Goal: Task Accomplishment & Management: Manage account settings

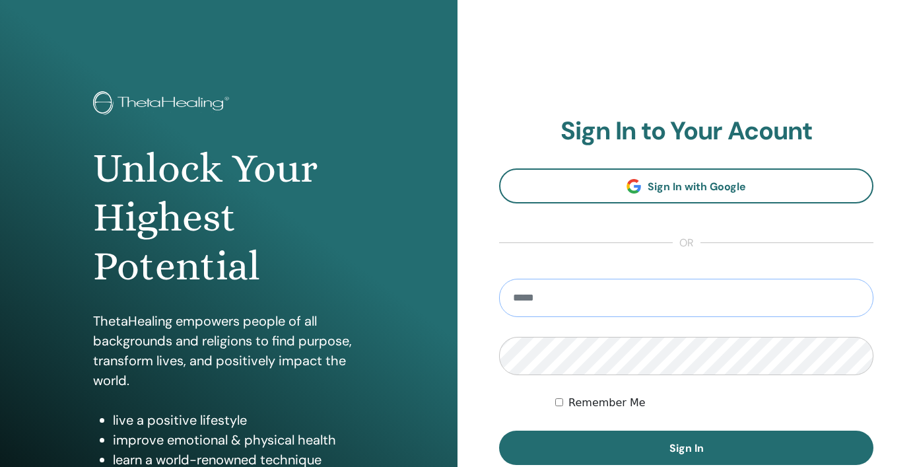
type input "**********"
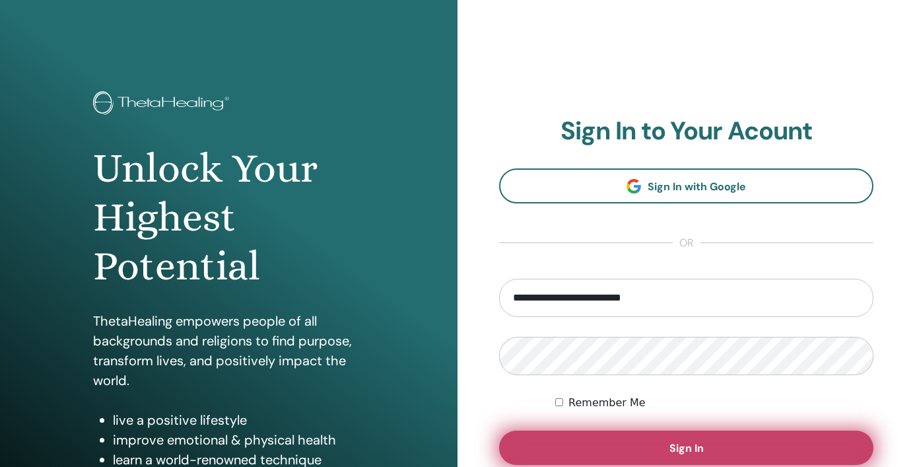
click at [682, 449] on span "Sign In" at bounding box center [686, 448] width 34 height 14
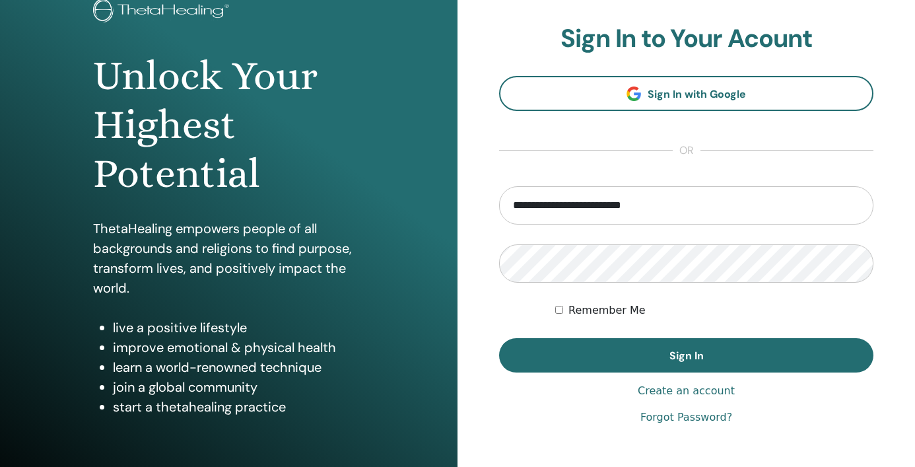
scroll to position [123, 0]
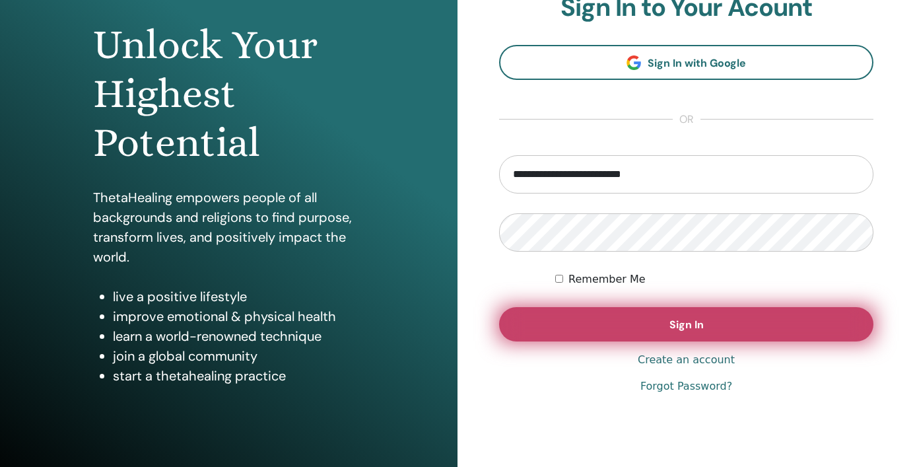
click at [686, 330] on span "Sign In" at bounding box center [686, 324] width 34 height 14
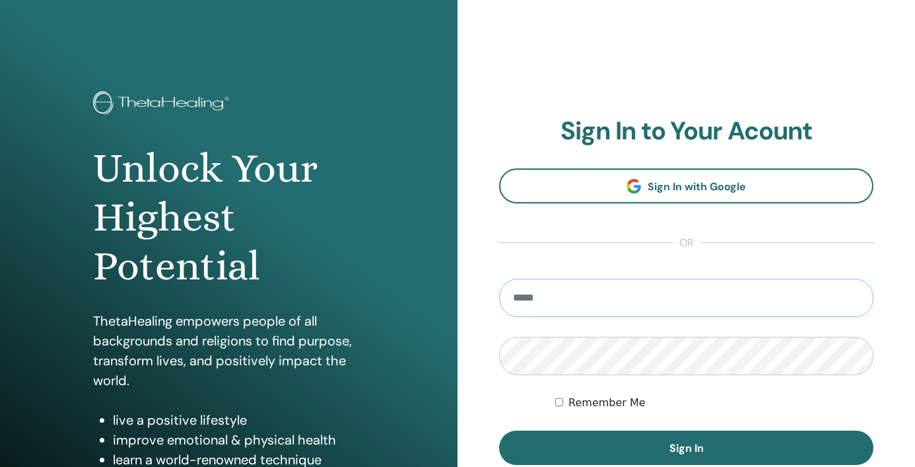
type input "**********"
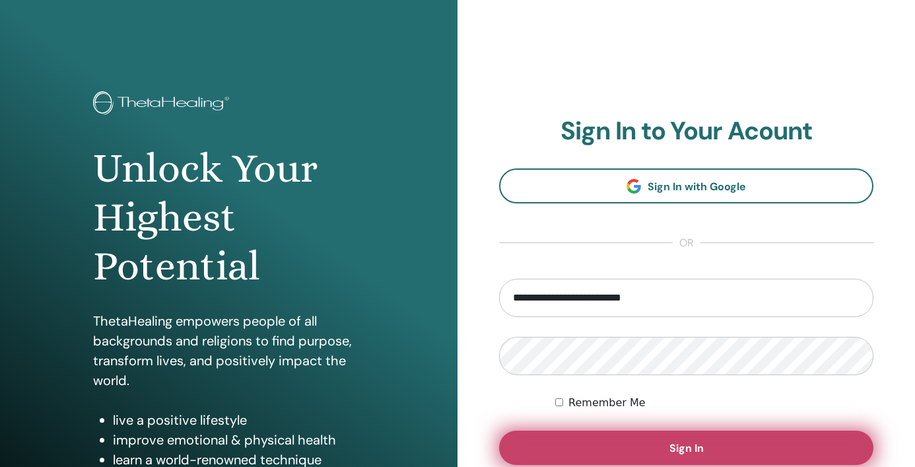
click at [697, 449] on span "Sign In" at bounding box center [686, 448] width 34 height 14
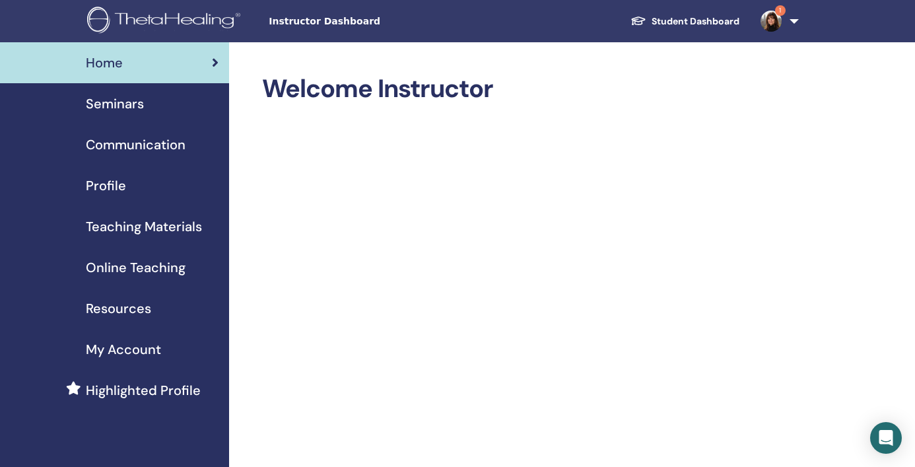
click at [769, 24] on img at bounding box center [770, 21] width 21 height 21
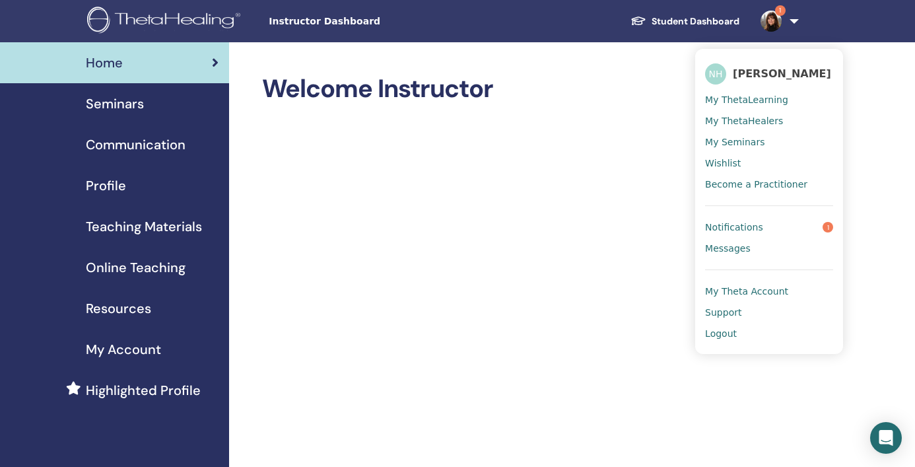
click at [749, 222] on span "Notifications" at bounding box center [734, 227] width 58 height 12
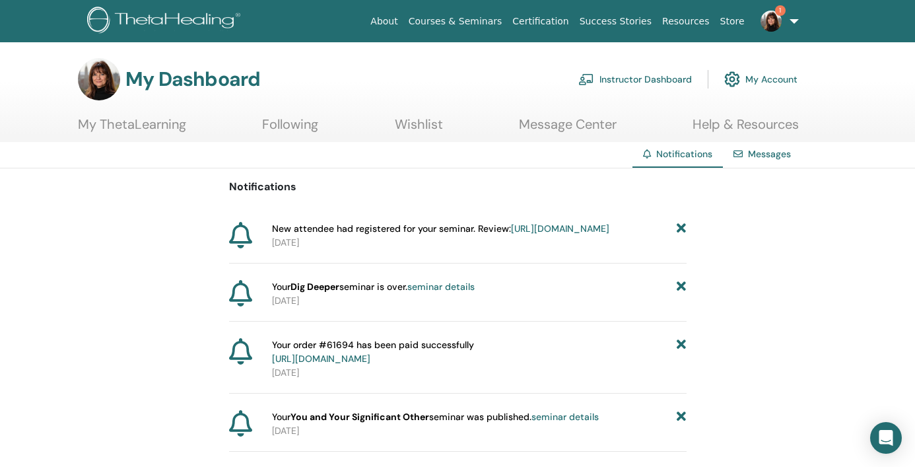
click at [630, 81] on link "Instructor Dashboard" at bounding box center [635, 79] width 114 height 29
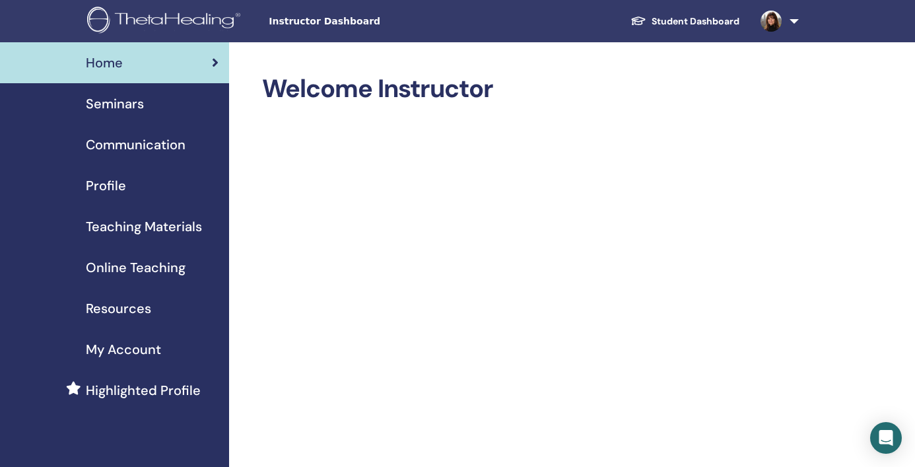
click at [132, 102] on span "Seminars" at bounding box center [115, 104] width 58 height 20
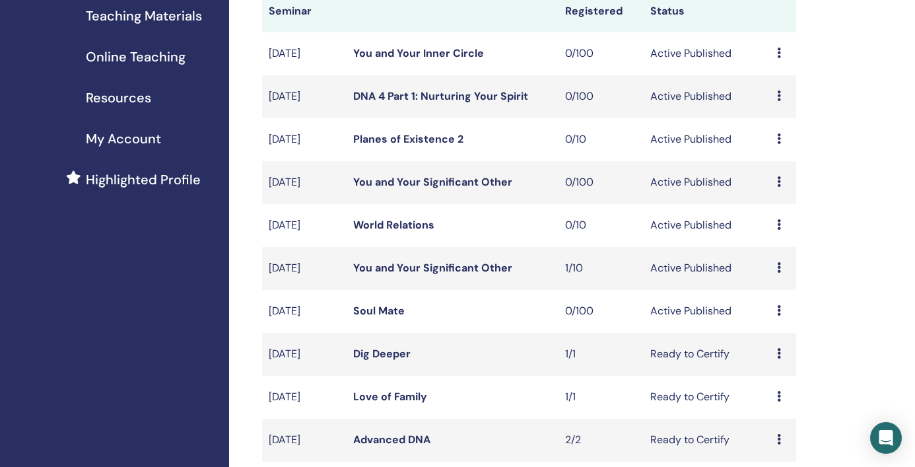
scroll to position [218, 0]
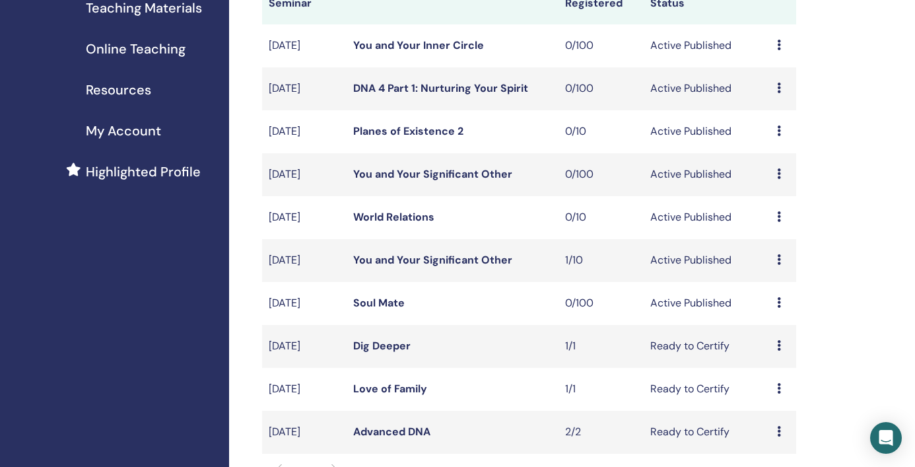
click at [383, 303] on link "Soul Mate" at bounding box center [378, 303] width 51 height 14
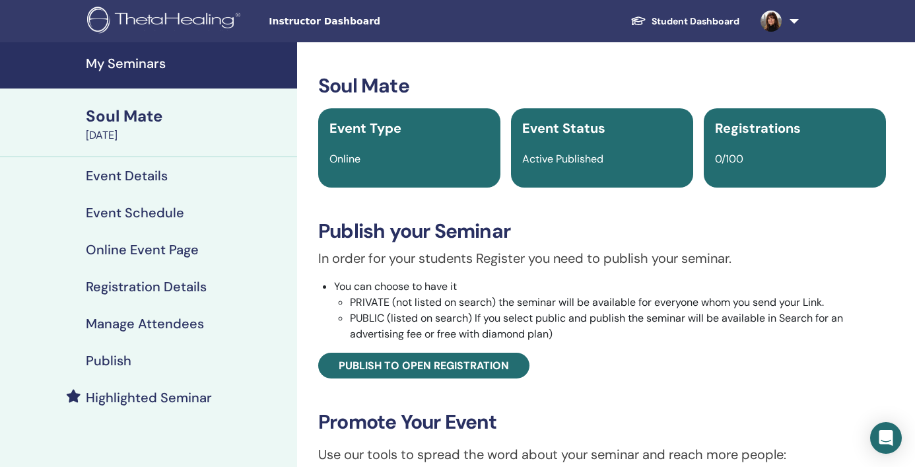
click at [156, 58] on h4 "My Seminars" at bounding box center [187, 63] width 203 height 16
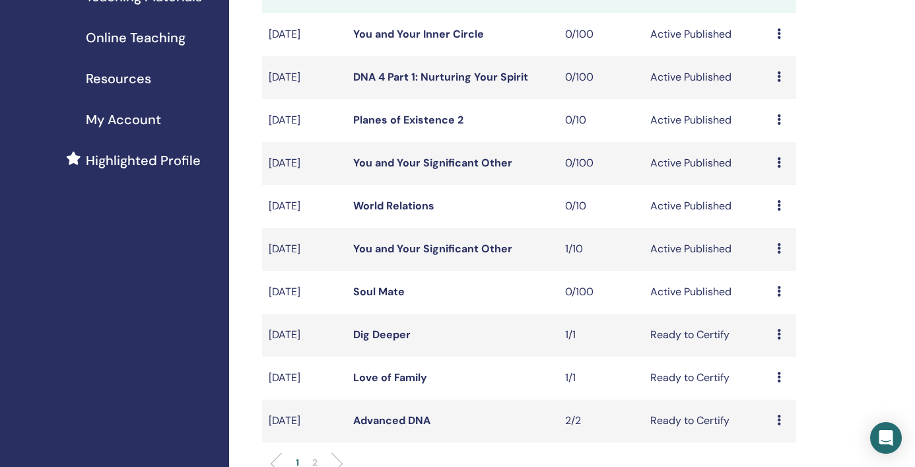
scroll to position [231, 0]
click at [377, 286] on link "Soul Mate" at bounding box center [378, 290] width 51 height 14
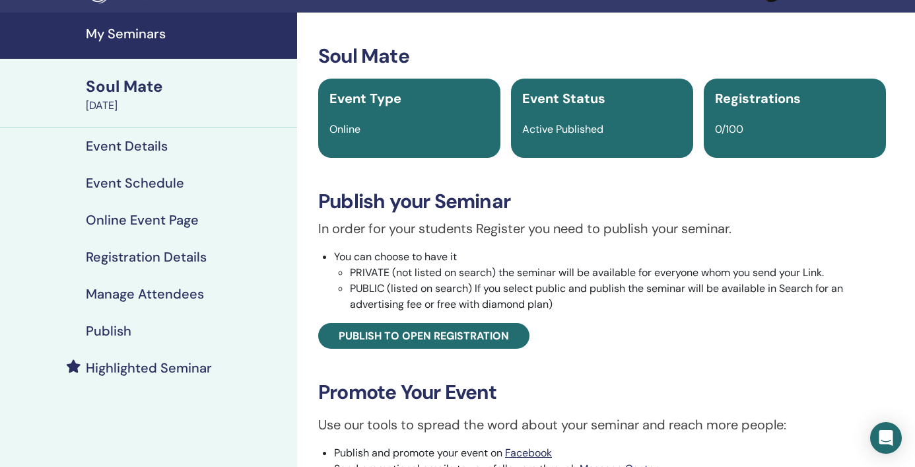
scroll to position [54, 0]
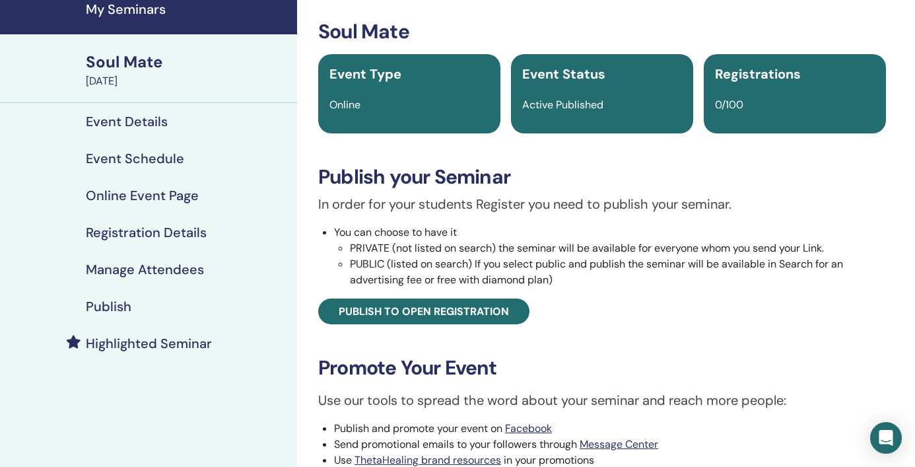
click at [123, 153] on h4 "Event Schedule" at bounding box center [135, 158] width 98 height 16
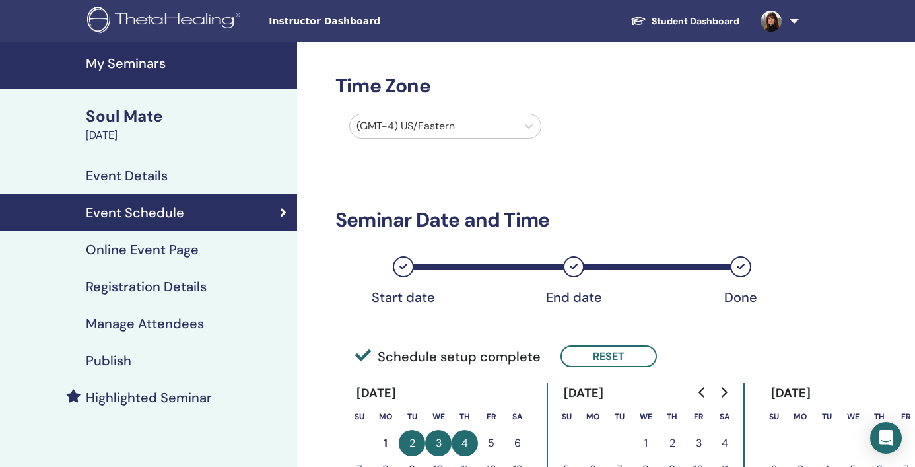
click at [149, 66] on h4 "My Seminars" at bounding box center [187, 63] width 203 height 16
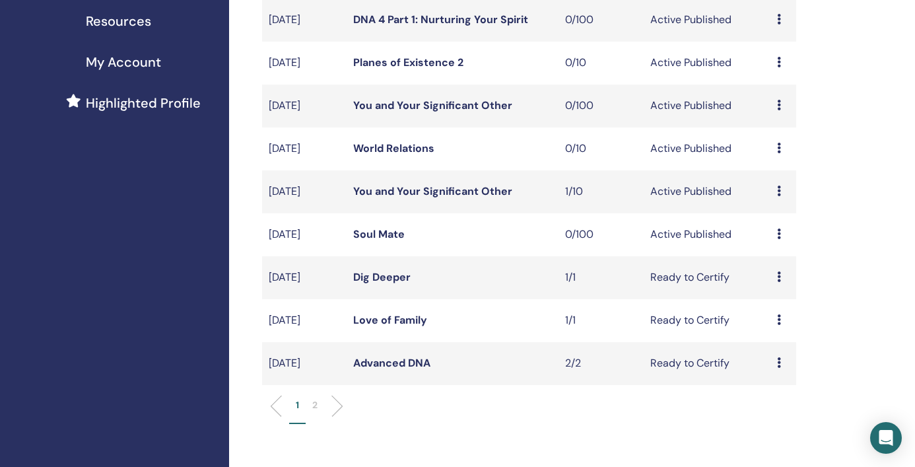
scroll to position [288, 0]
click at [422, 191] on link "You and Your Significant Other" at bounding box center [432, 190] width 159 height 14
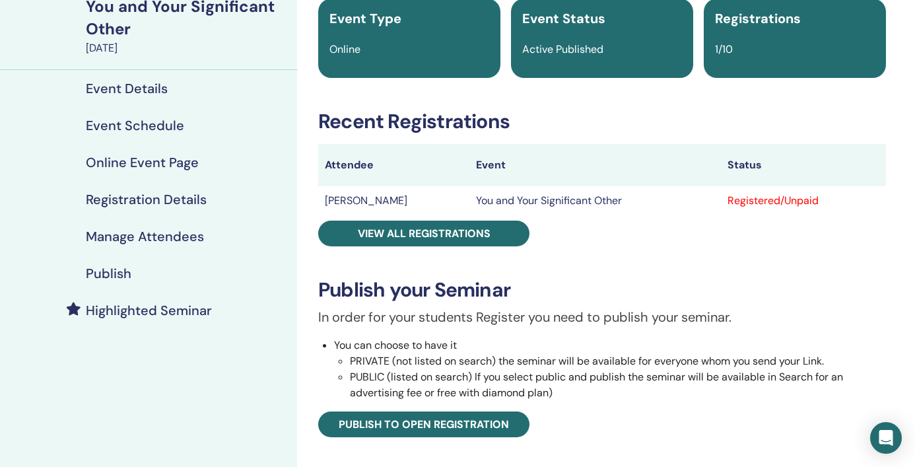
scroll to position [122, 0]
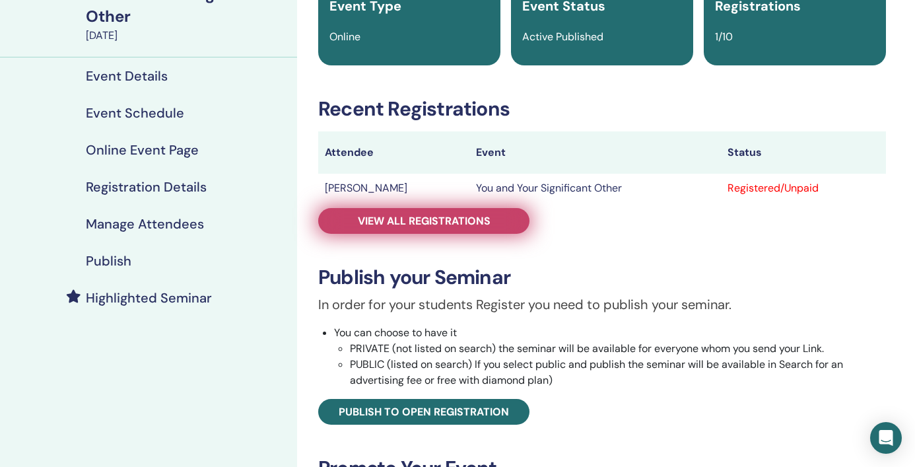
click at [447, 220] on span "View all registrations" at bounding box center [424, 221] width 133 height 14
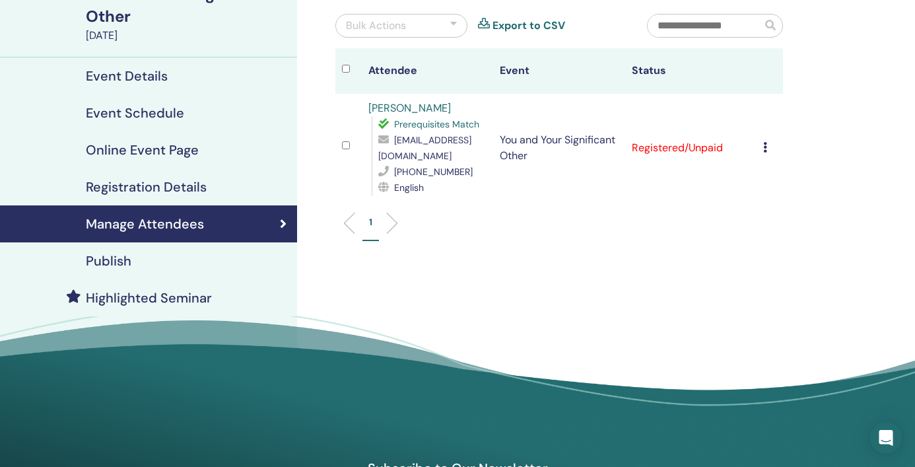
click at [765, 142] on icon at bounding box center [765, 147] width 4 height 11
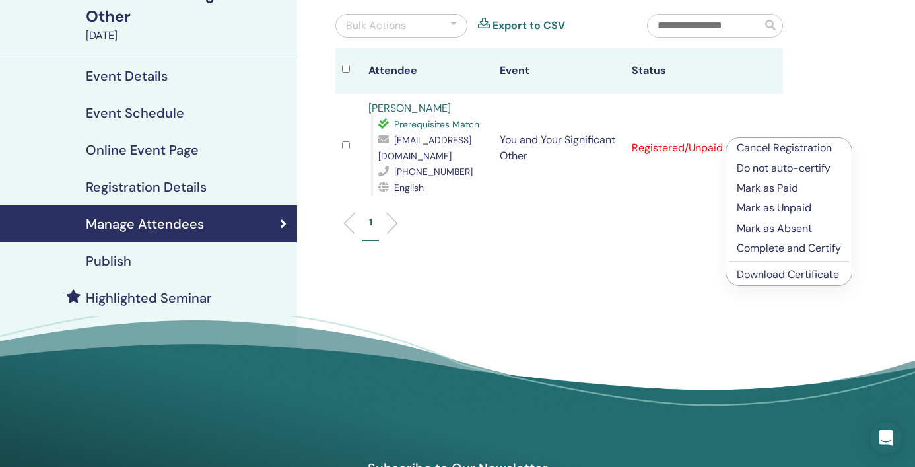
click at [778, 187] on p "Mark as Paid" at bounding box center [789, 188] width 104 height 16
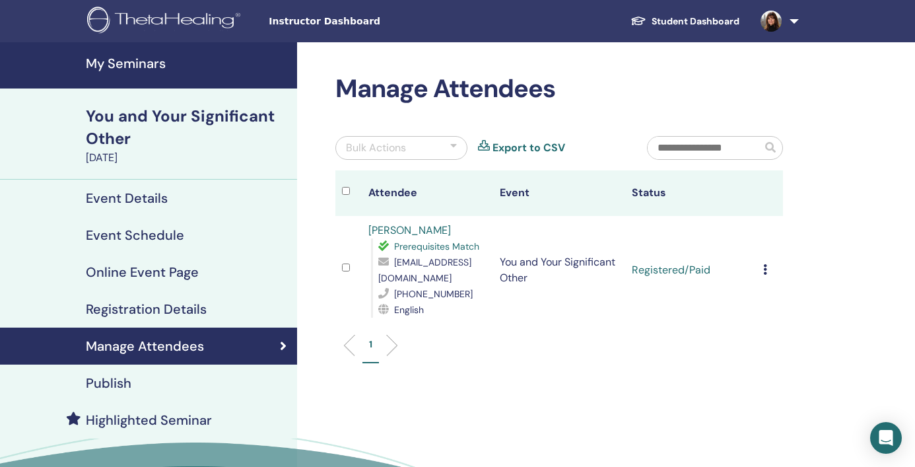
click at [137, 227] on h4 "Event Schedule" at bounding box center [135, 235] width 98 height 16
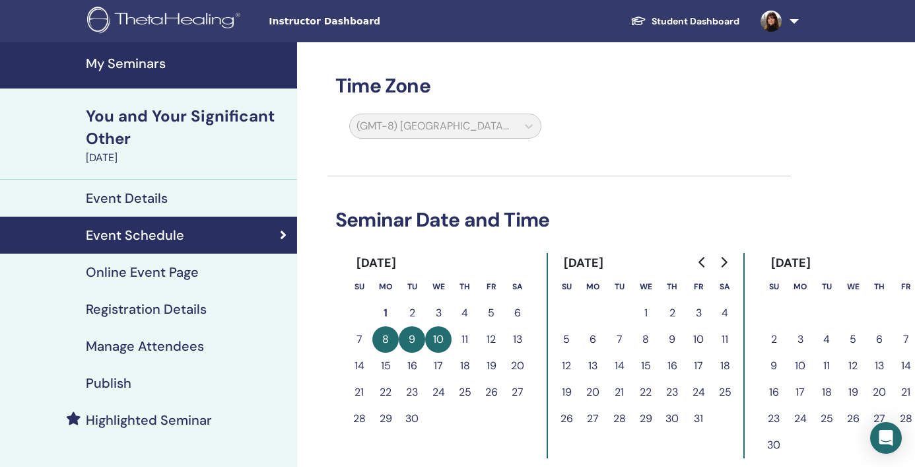
click at [696, 23] on link "Student Dashboard" at bounding box center [685, 21] width 130 height 24
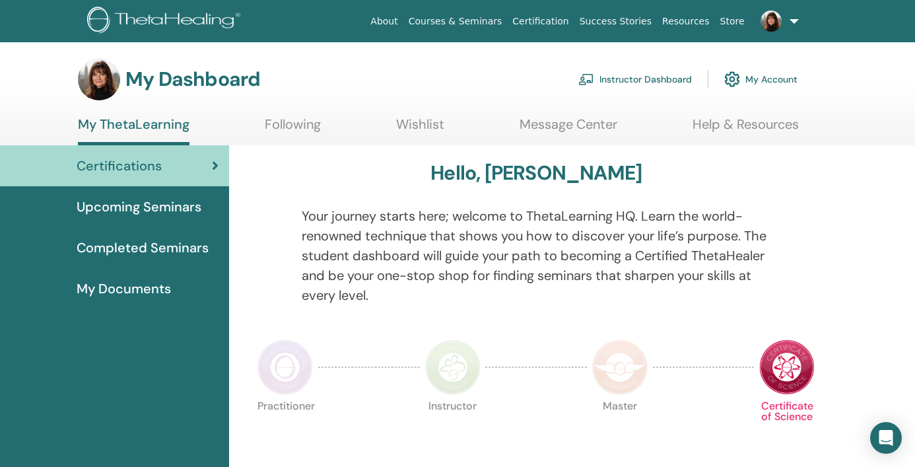
click at [620, 73] on link "Instructor Dashboard" at bounding box center [635, 79] width 114 height 29
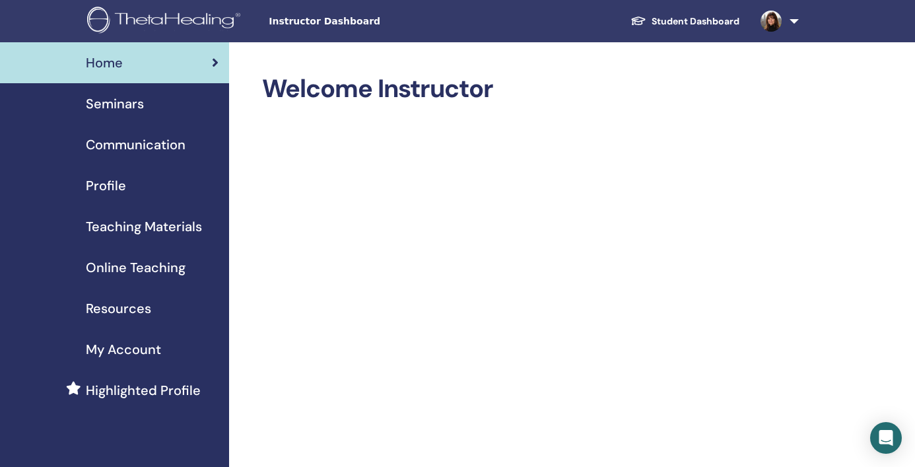
click at [121, 105] on span "Seminars" at bounding box center [115, 104] width 58 height 20
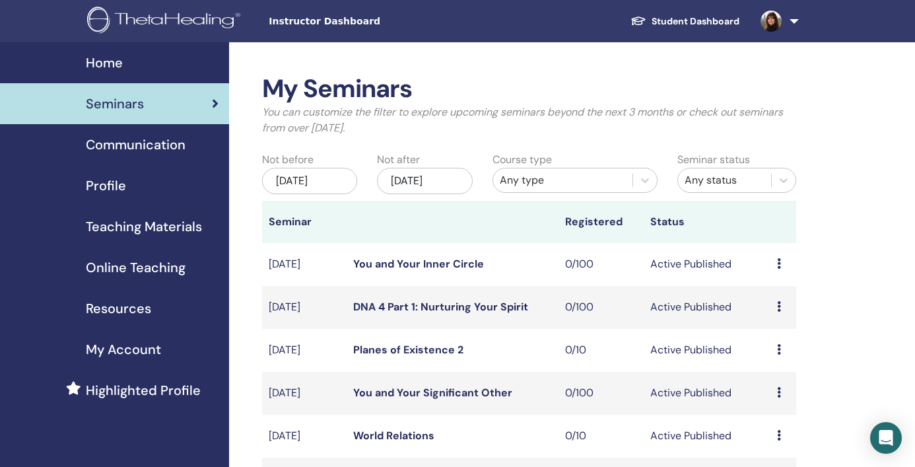
click at [176, 222] on span "Teaching Materials" at bounding box center [144, 226] width 116 height 20
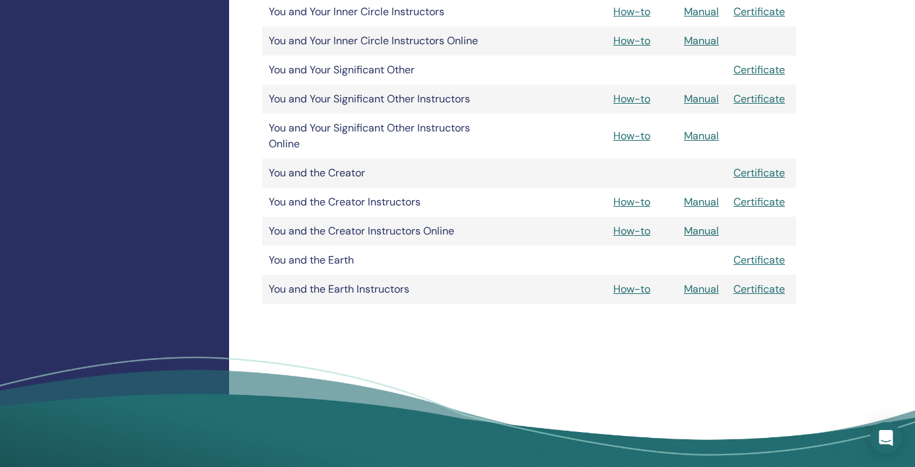
scroll to position [2346, 0]
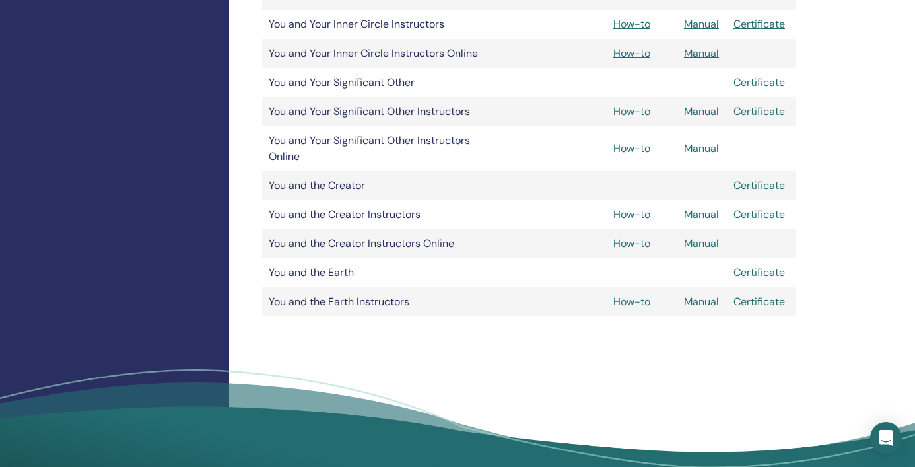
click at [703, 148] on link "Manual" at bounding box center [701, 148] width 35 height 14
